Goal: Information Seeking & Learning: Learn about a topic

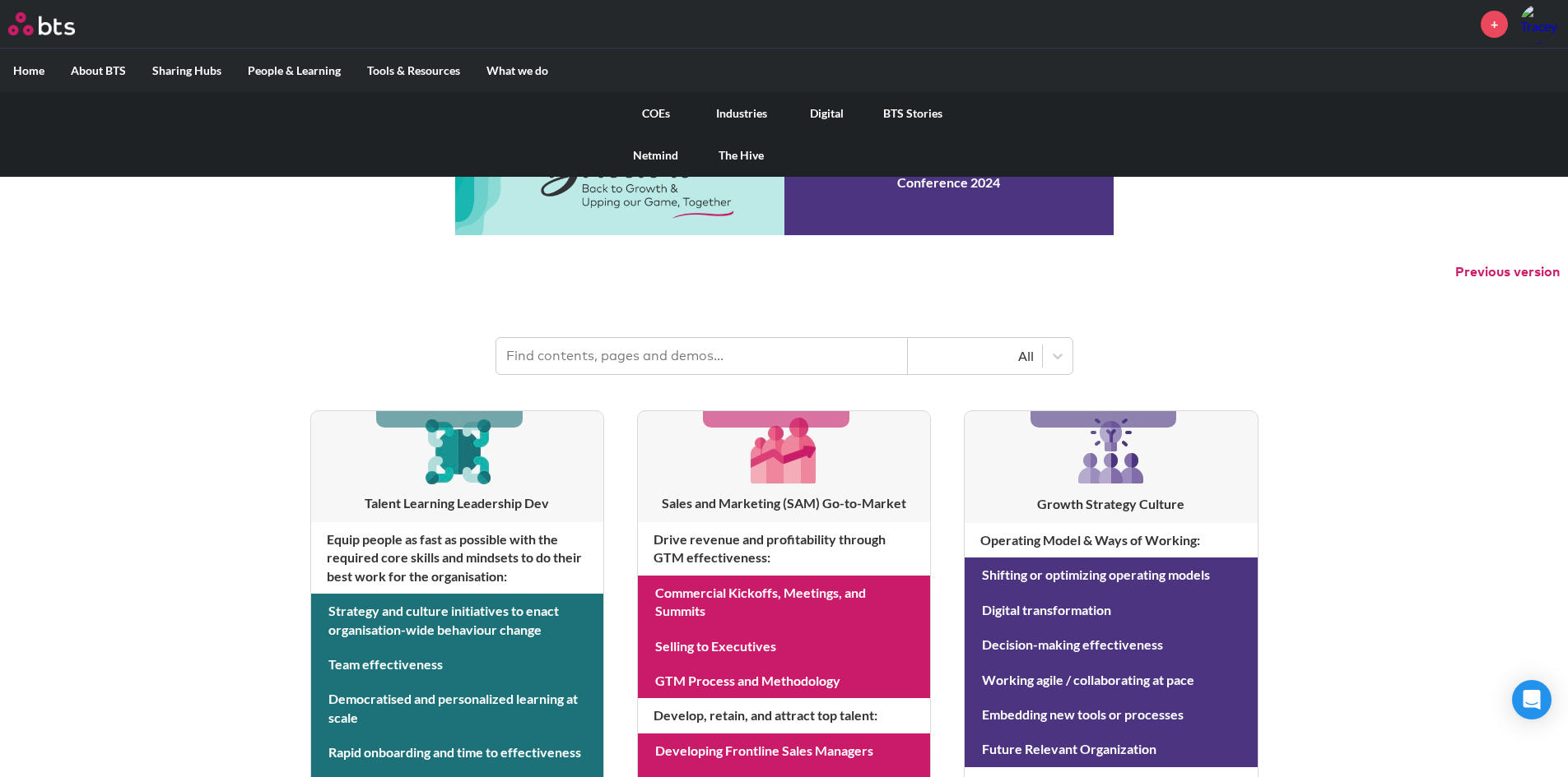
click at [663, 114] on link "COEs" at bounding box center [656, 114] width 86 height 43
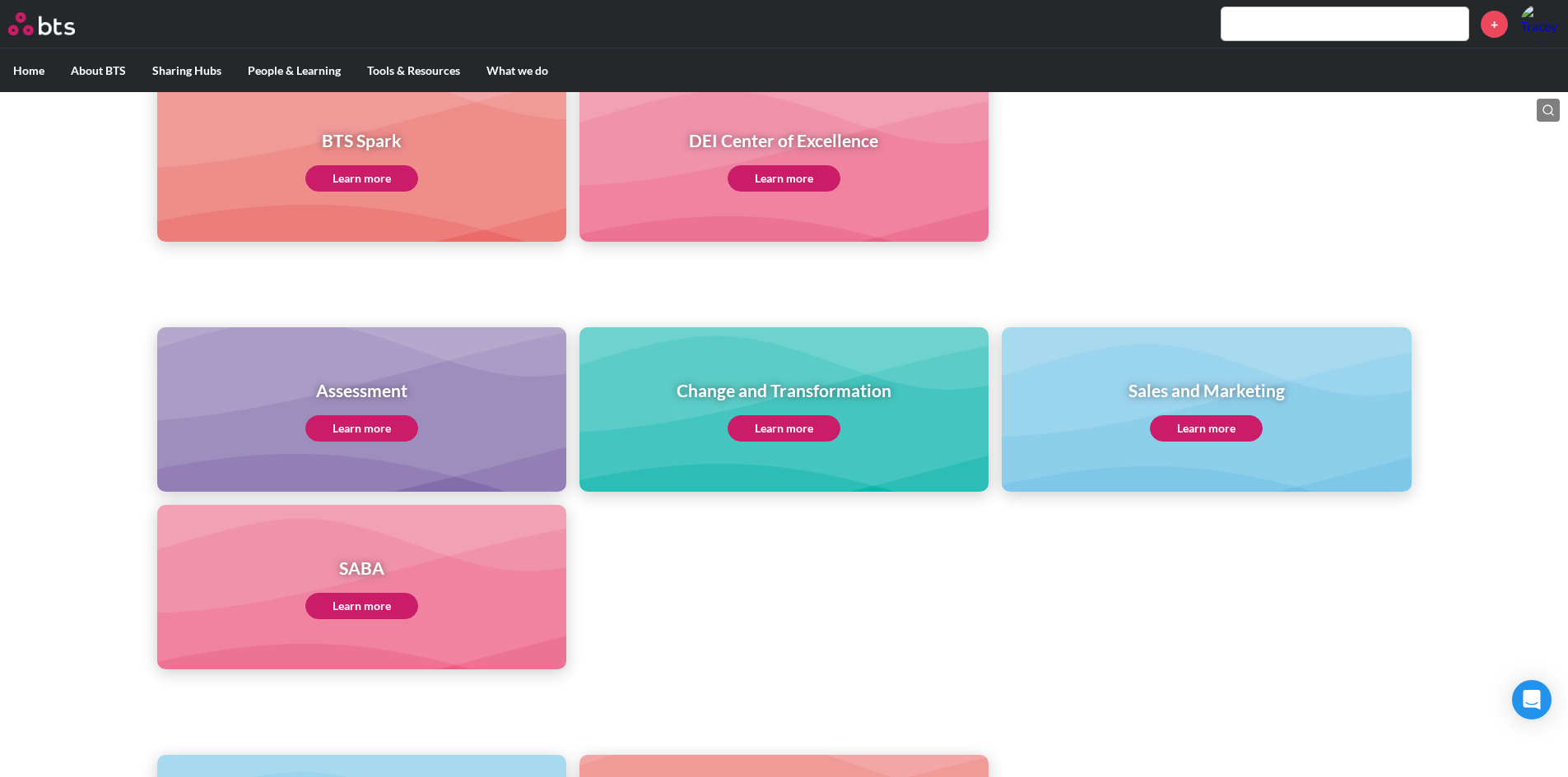
scroll to position [494, 0]
click at [437, 557] on div "SABA Learn more" at bounding box center [362, 587] width 409 height 165
click at [346, 602] on link "Learn more" at bounding box center [362, 605] width 113 height 26
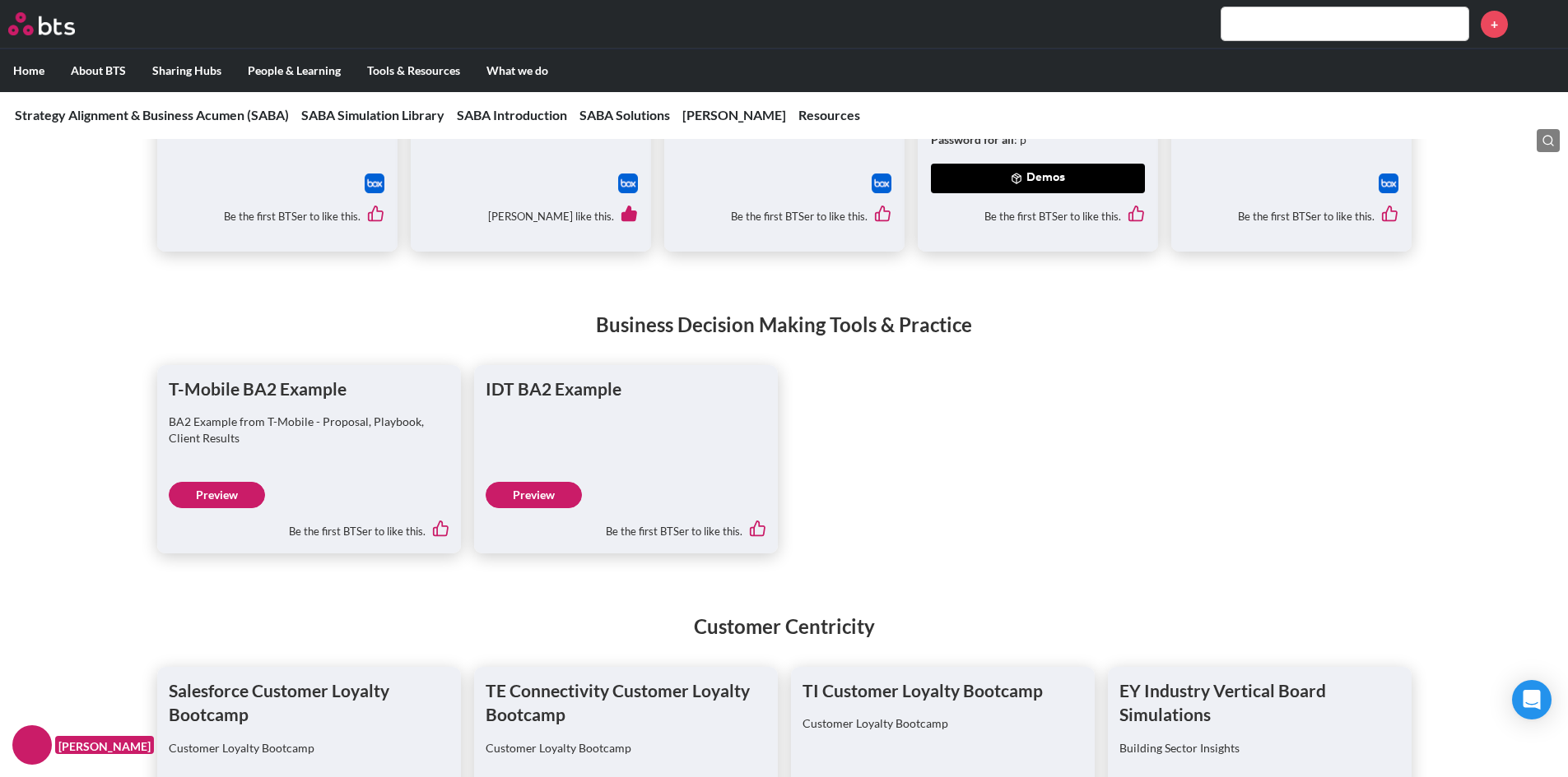
scroll to position [4965, 0]
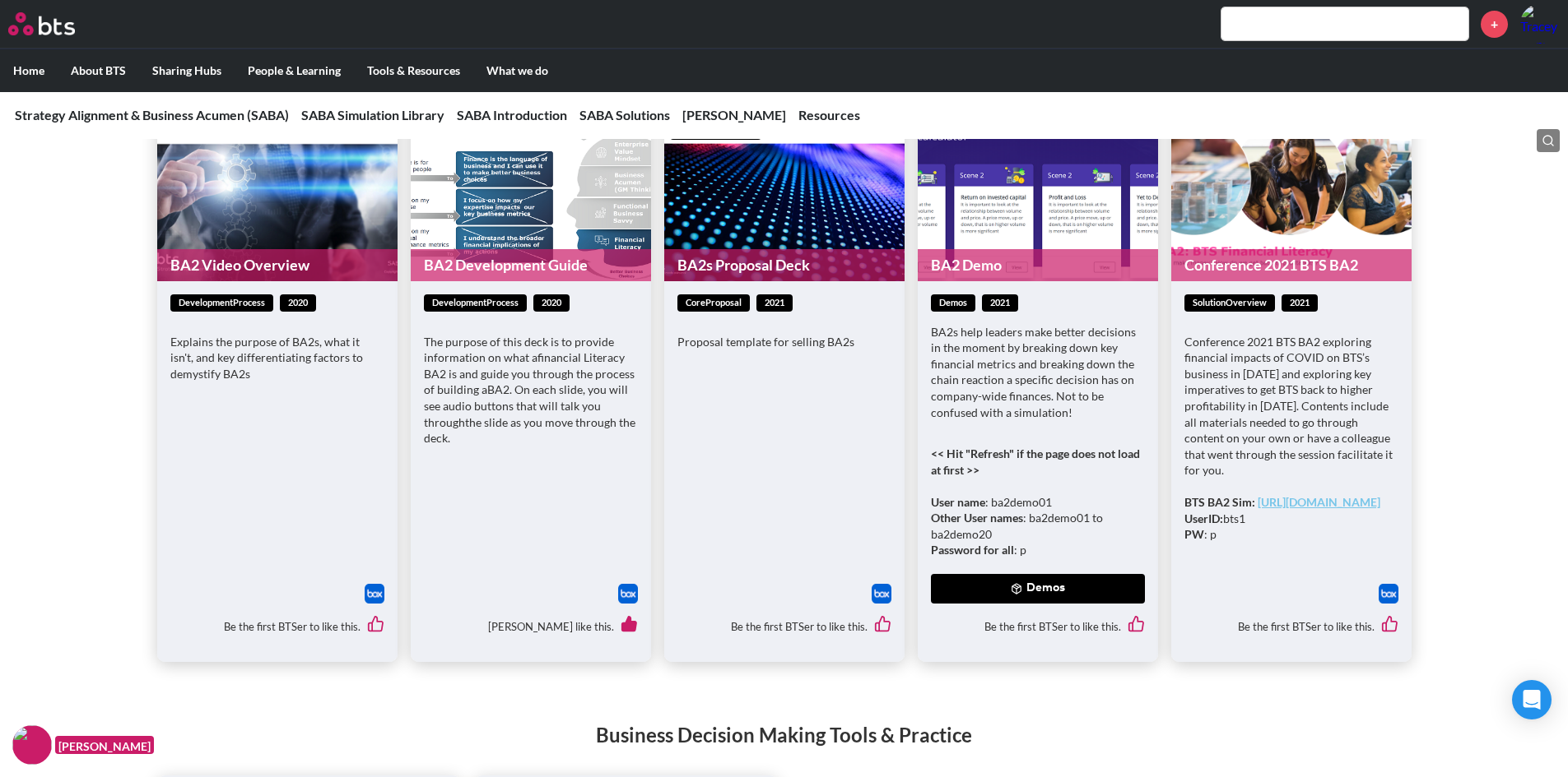
click at [1294, 18] on input "text" at bounding box center [1344, 24] width 246 height 33
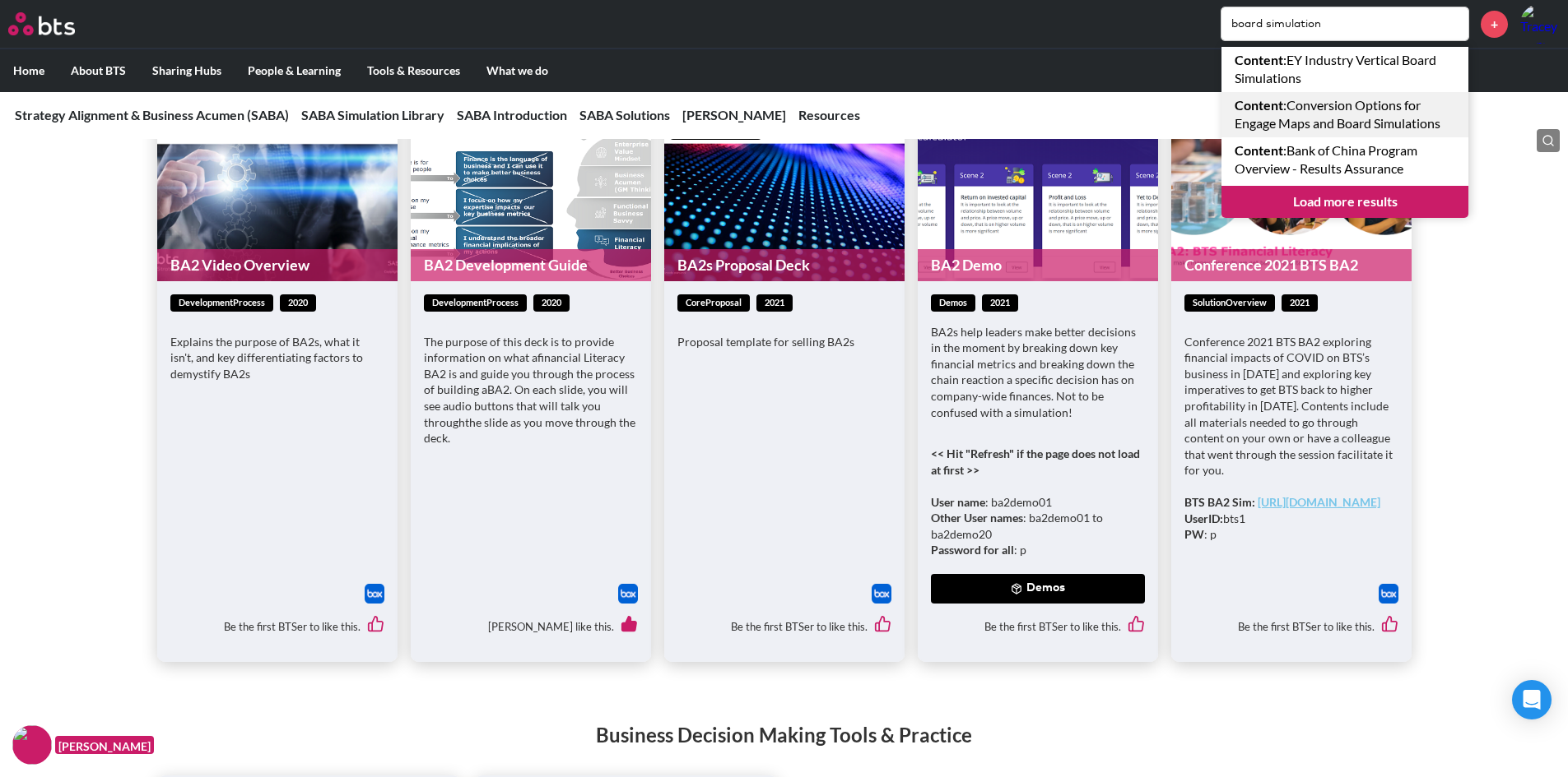
type input "board simulation"
click at [1394, 112] on link "Content : Conversion Options for Engage Maps and Board Simulations" at bounding box center [1344, 115] width 246 height 45
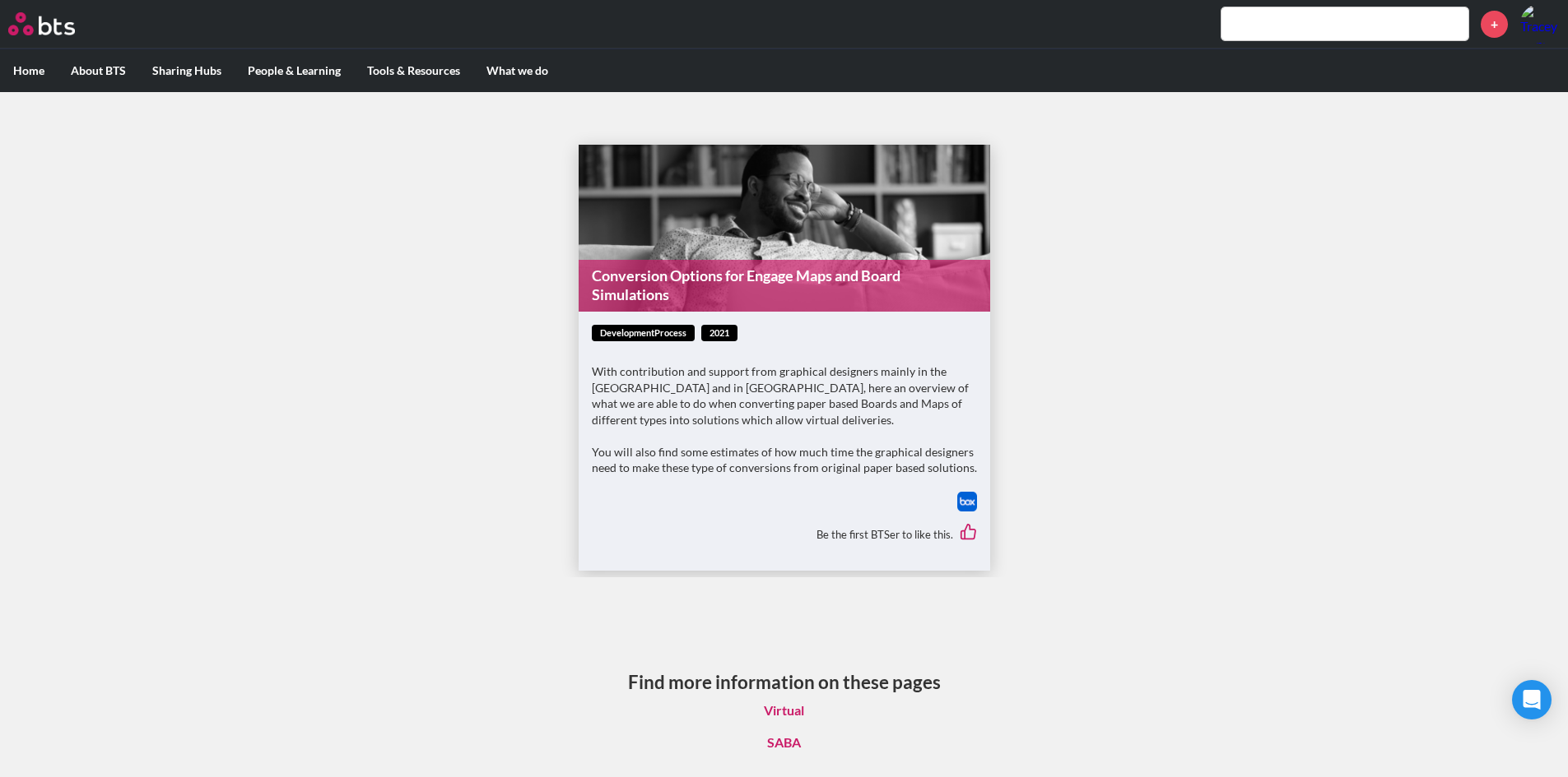
click at [641, 293] on link "Conversion Options for Engage Maps and Board Simulations" at bounding box center [784, 286] width 411 height 52
click at [1346, 15] on input "text" at bounding box center [1344, 24] width 246 height 33
click at [1287, 21] on input "text" at bounding box center [1344, 24] width 246 height 33
